Goal: Task Accomplishment & Management: Use online tool/utility

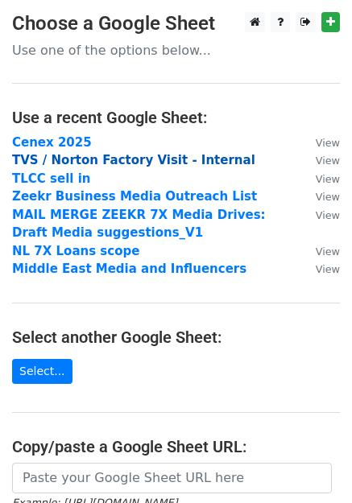
click at [109, 155] on strong "TVS / Norton Factory Visit - Internal" at bounding box center [133, 160] width 243 height 14
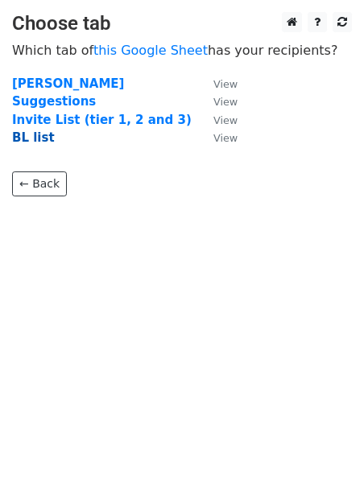
click at [39, 138] on strong "BL list" at bounding box center [33, 137] width 43 height 14
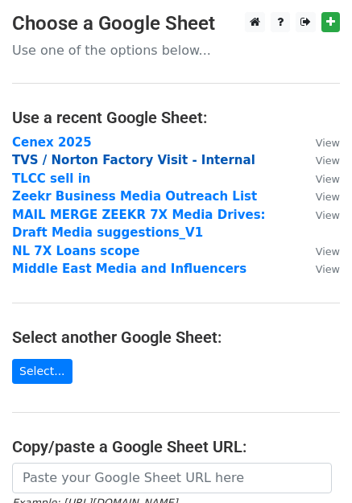
click at [127, 155] on strong "TVS / Norton Factory Visit - Internal" at bounding box center [133, 160] width 243 height 14
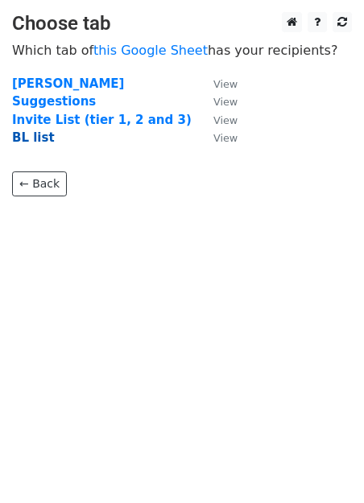
click at [20, 138] on strong "BL list" at bounding box center [33, 137] width 43 height 14
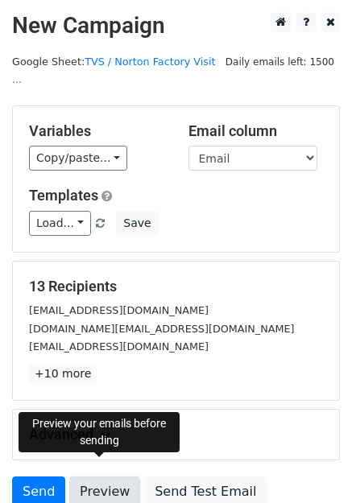
click at [108, 476] on link "Preview" at bounding box center [104, 491] width 71 height 31
click at [110, 477] on link "Preview" at bounding box center [104, 491] width 71 height 31
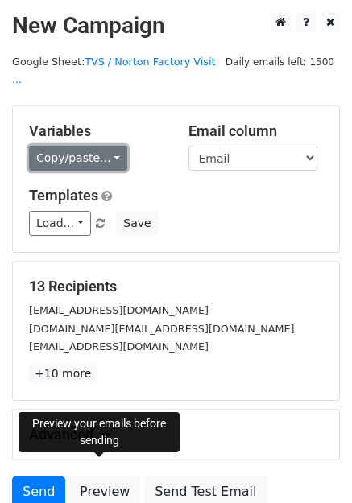
click at [93, 146] on link "Copy/paste..." at bounding box center [78, 158] width 98 height 25
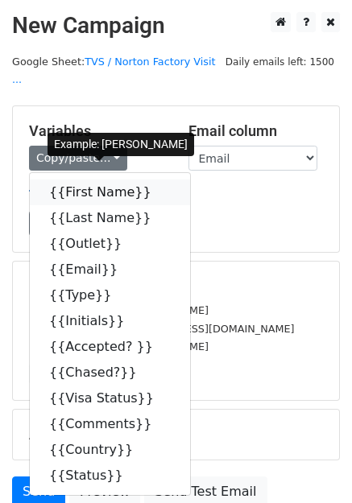
click at [81, 179] on link "{{First Name}}" at bounding box center [110, 192] width 160 height 26
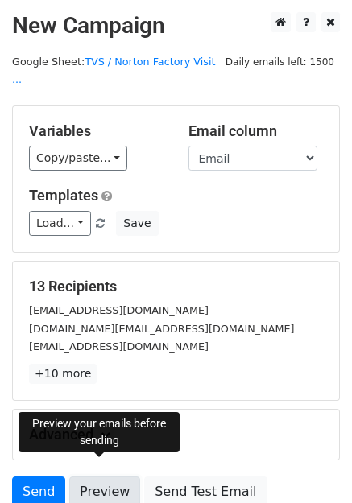
click at [100, 476] on link "Preview" at bounding box center [104, 491] width 71 height 31
click at [110, 487] on link "Preview" at bounding box center [104, 491] width 71 height 31
